Goal: Transaction & Acquisition: Purchase product/service

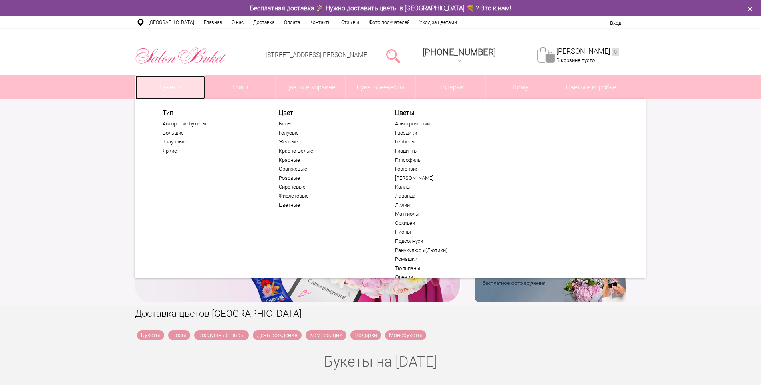
click at [184, 84] on link "Букеты" at bounding box center [170, 88] width 70 height 24
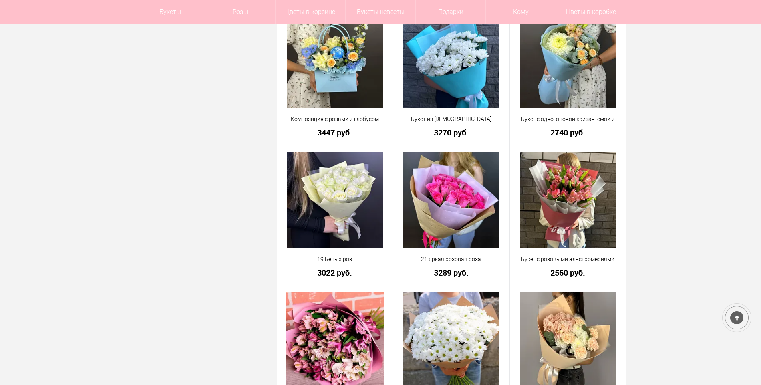
scroll to position [599, 0]
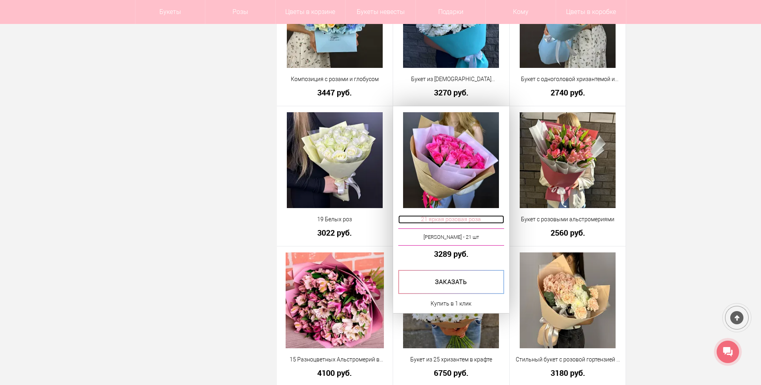
click at [458, 218] on span "21 яркая розовая роза" at bounding box center [451, 219] width 106 height 8
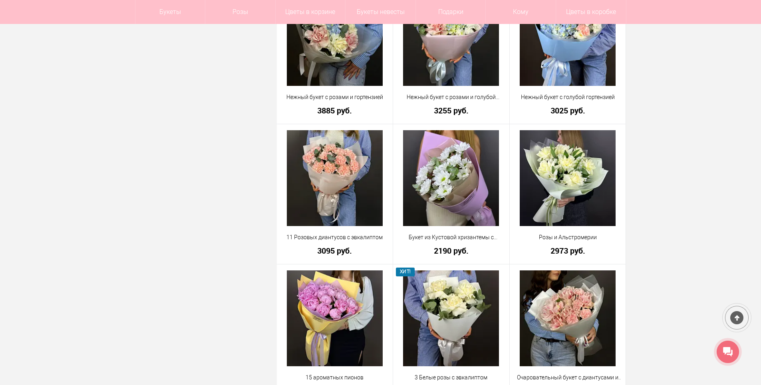
scroll to position [1023, 0]
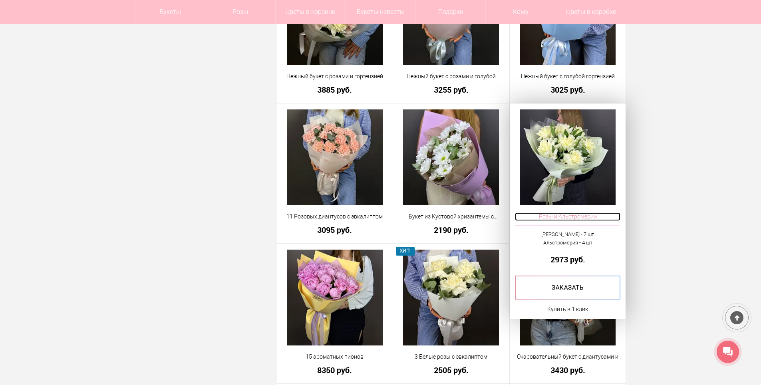
click at [582, 216] on span "Розы и Альстромерии" at bounding box center [568, 217] width 106 height 8
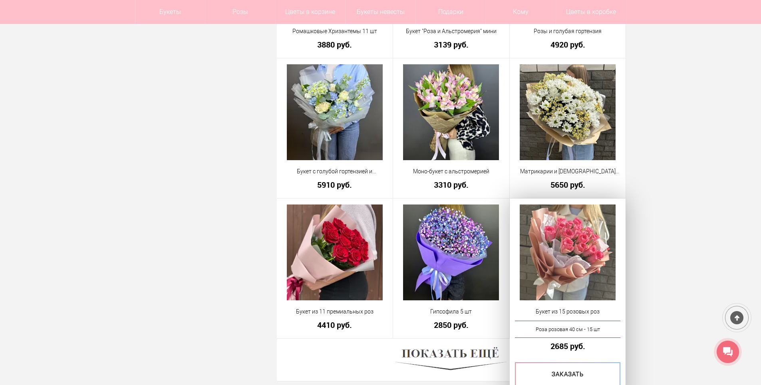
scroll to position [2085, 0]
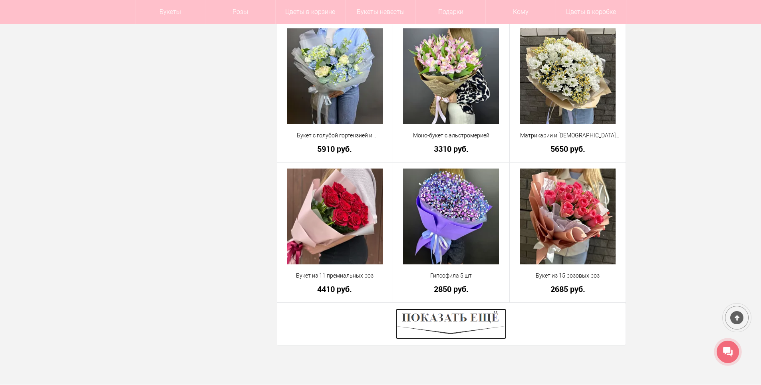
click at [484, 315] on img at bounding box center [450, 324] width 111 height 30
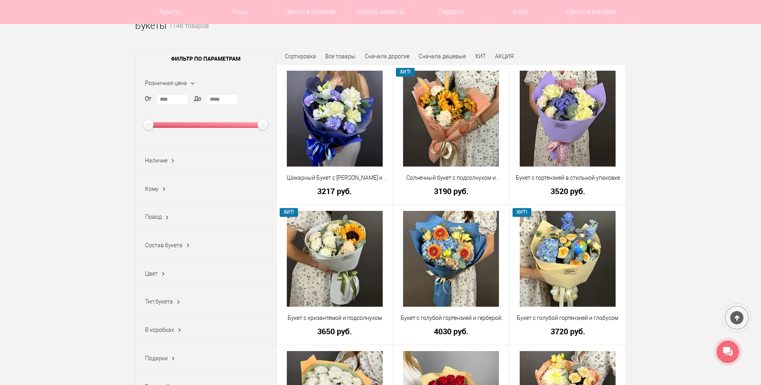
scroll to position [19, 0]
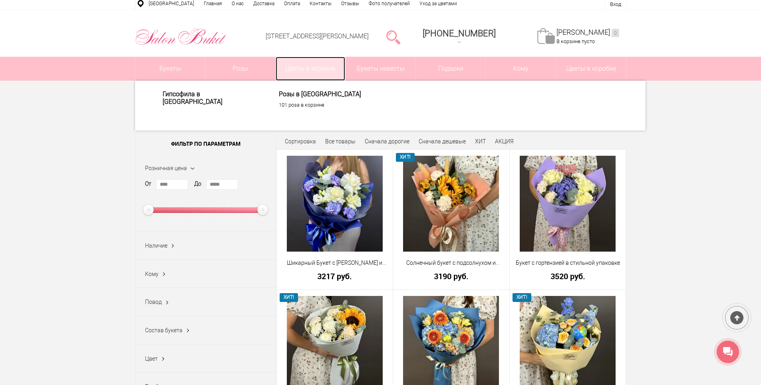
click at [312, 66] on link "Цветы в корзине" at bounding box center [311, 69] width 70 height 24
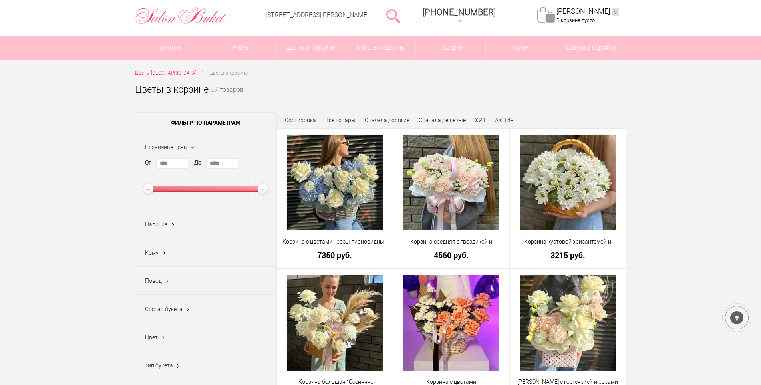
scroll to position [40, 0]
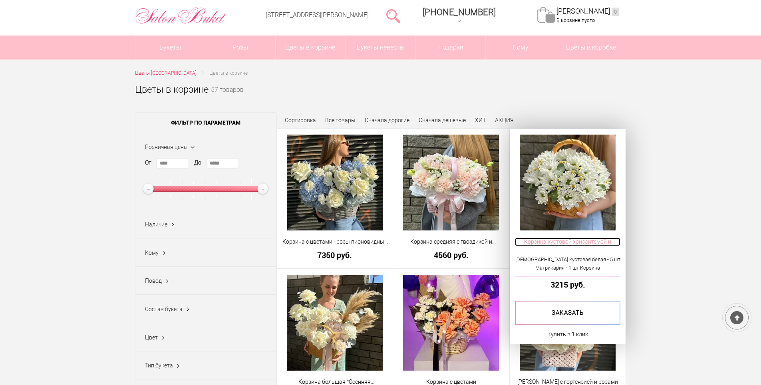
click at [588, 238] on span "Корзина кустовой хризантемой и матрикарией" at bounding box center [568, 242] width 106 height 8
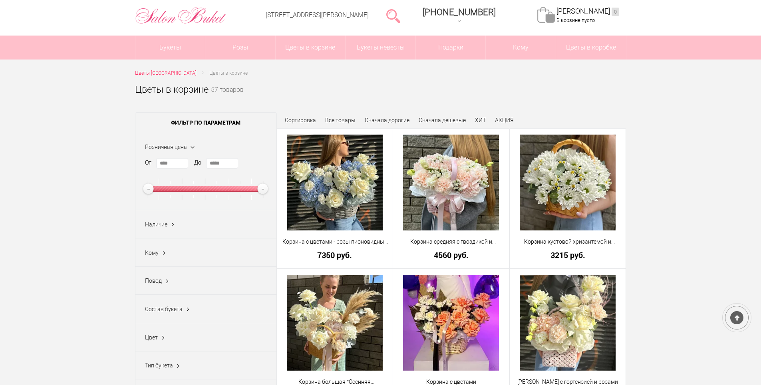
scroll to position [40, 0]
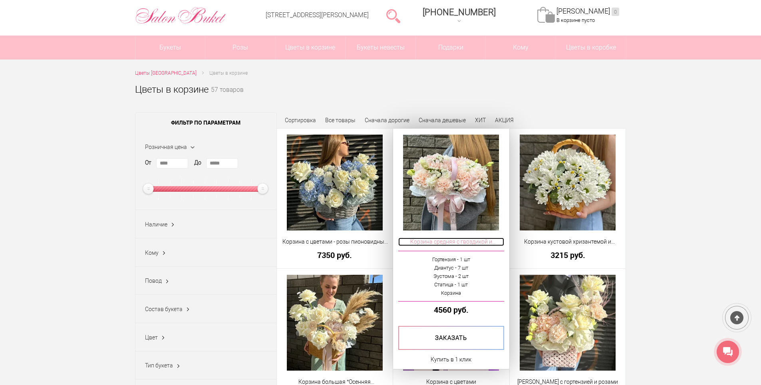
click at [463, 244] on span "Корзина средняя с гвоздикой и гортензией" at bounding box center [451, 242] width 106 height 8
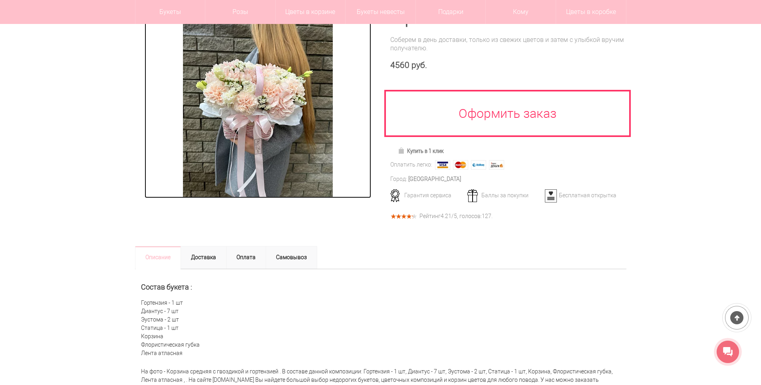
scroll to position [120, 0]
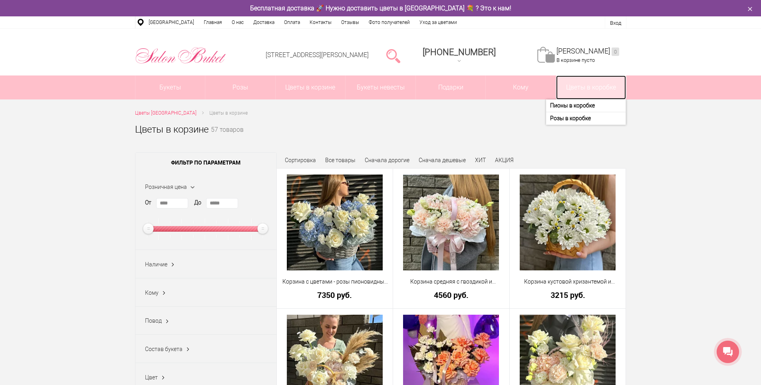
click at [572, 89] on link "Цветы в коробке" at bounding box center [591, 88] width 70 height 24
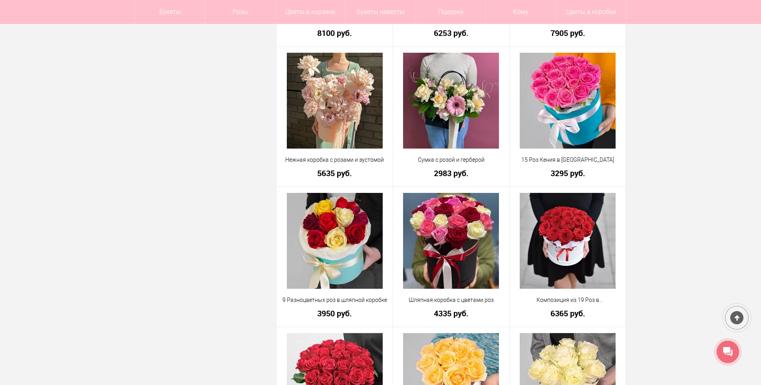
scroll to position [1238, 0]
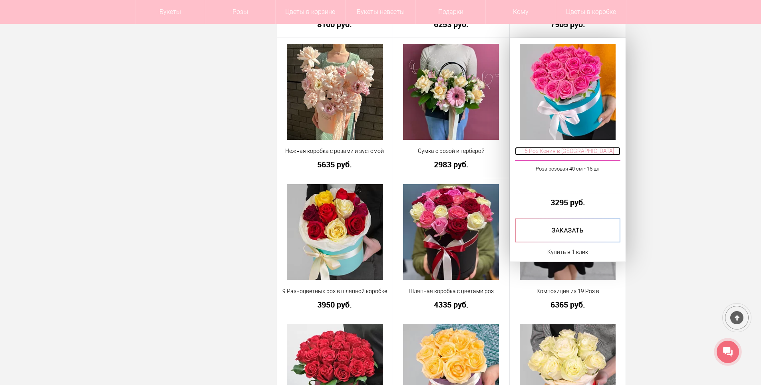
click at [570, 150] on span "15 Роз Кения в [GEOGRAPHIC_DATA]" at bounding box center [568, 151] width 106 height 8
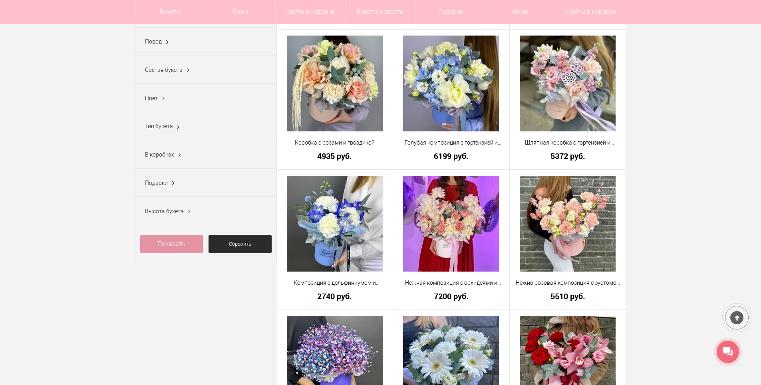
scroll to position [104, 0]
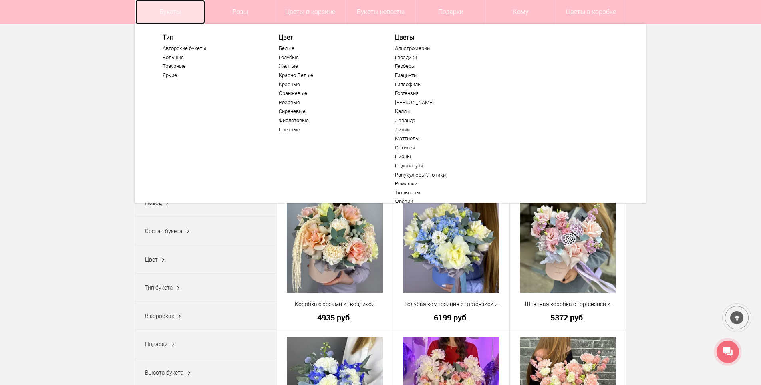
click at [178, 10] on link "Букеты" at bounding box center [170, 12] width 70 height 24
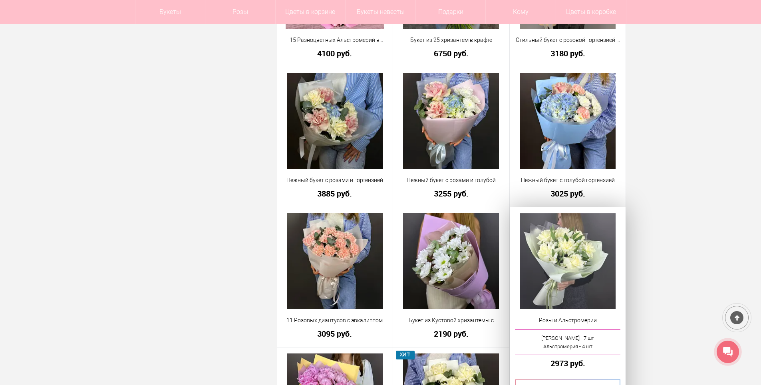
scroll to position [959, 0]
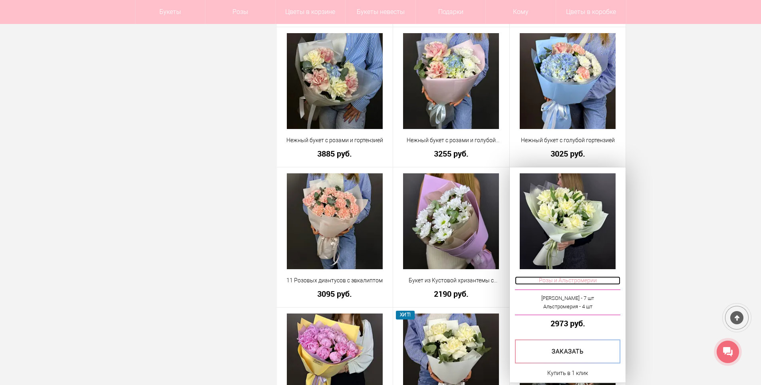
click at [579, 280] on span "Розы и Альстромерии" at bounding box center [568, 280] width 106 height 8
